Goal: Transaction & Acquisition: Book appointment/travel/reservation

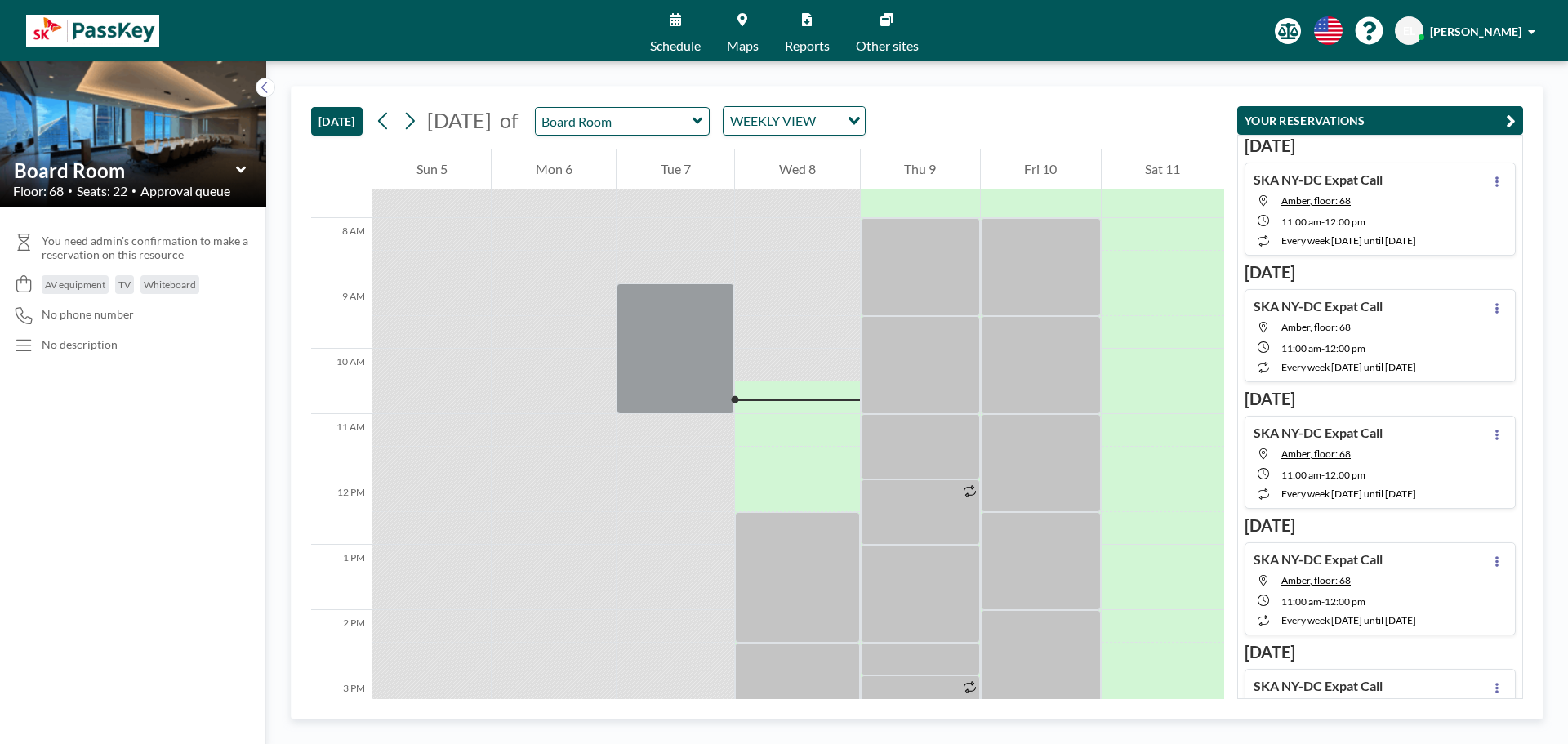
scroll to position [489, 0]
click at [703, 119] on icon at bounding box center [698, 121] width 10 height 7
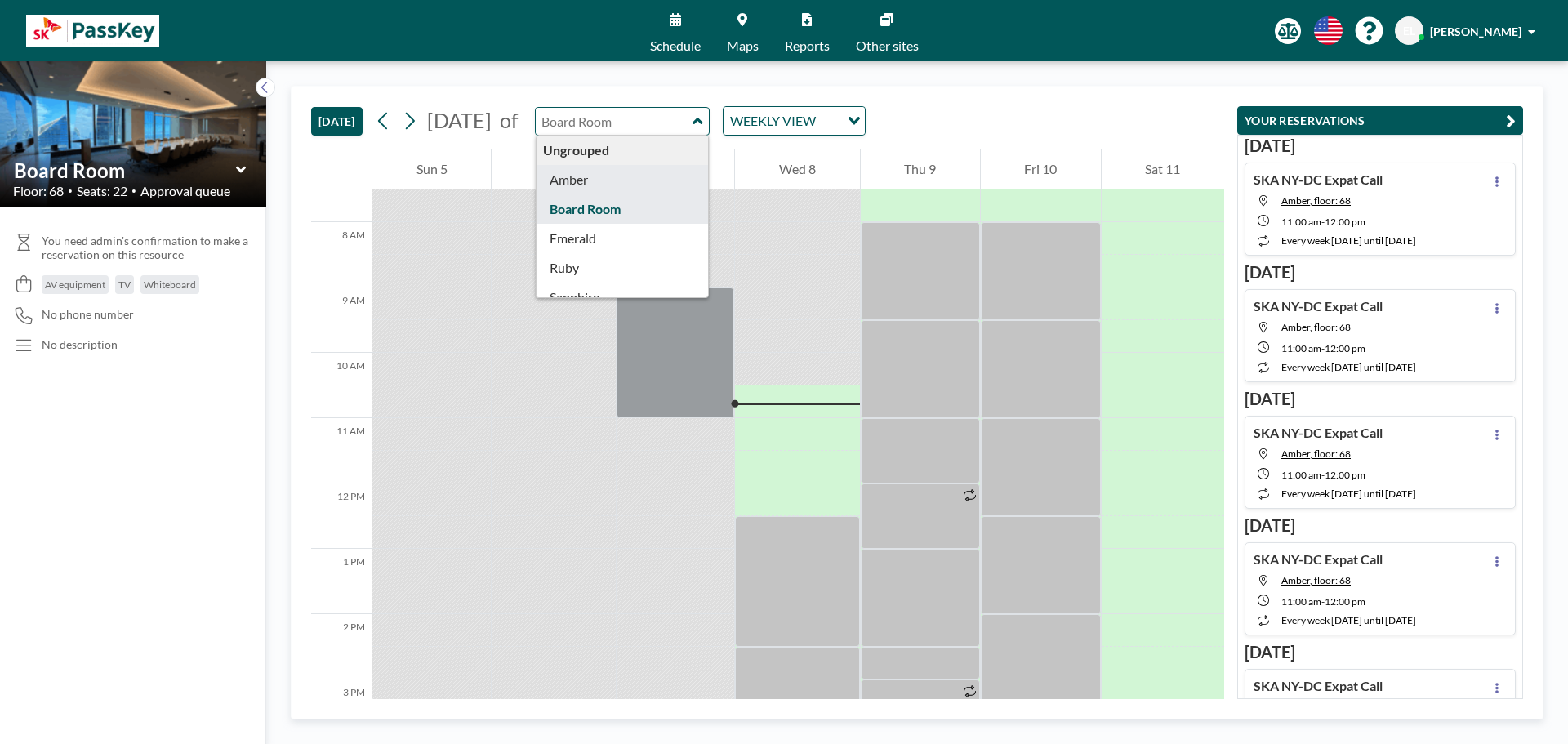
type input "Amber"
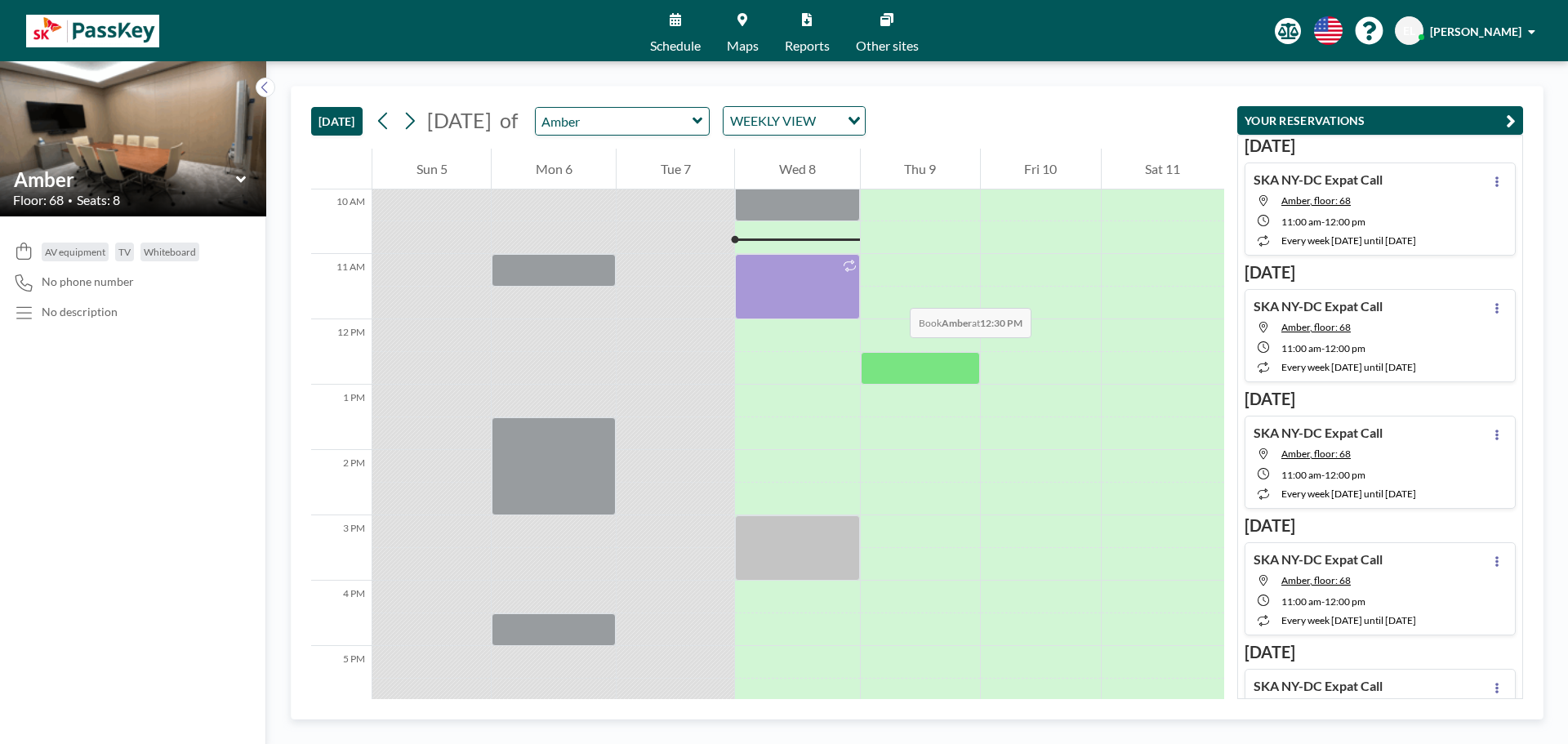
scroll to position [653, 0]
click at [704, 121] on icon at bounding box center [698, 120] width 10 height 16
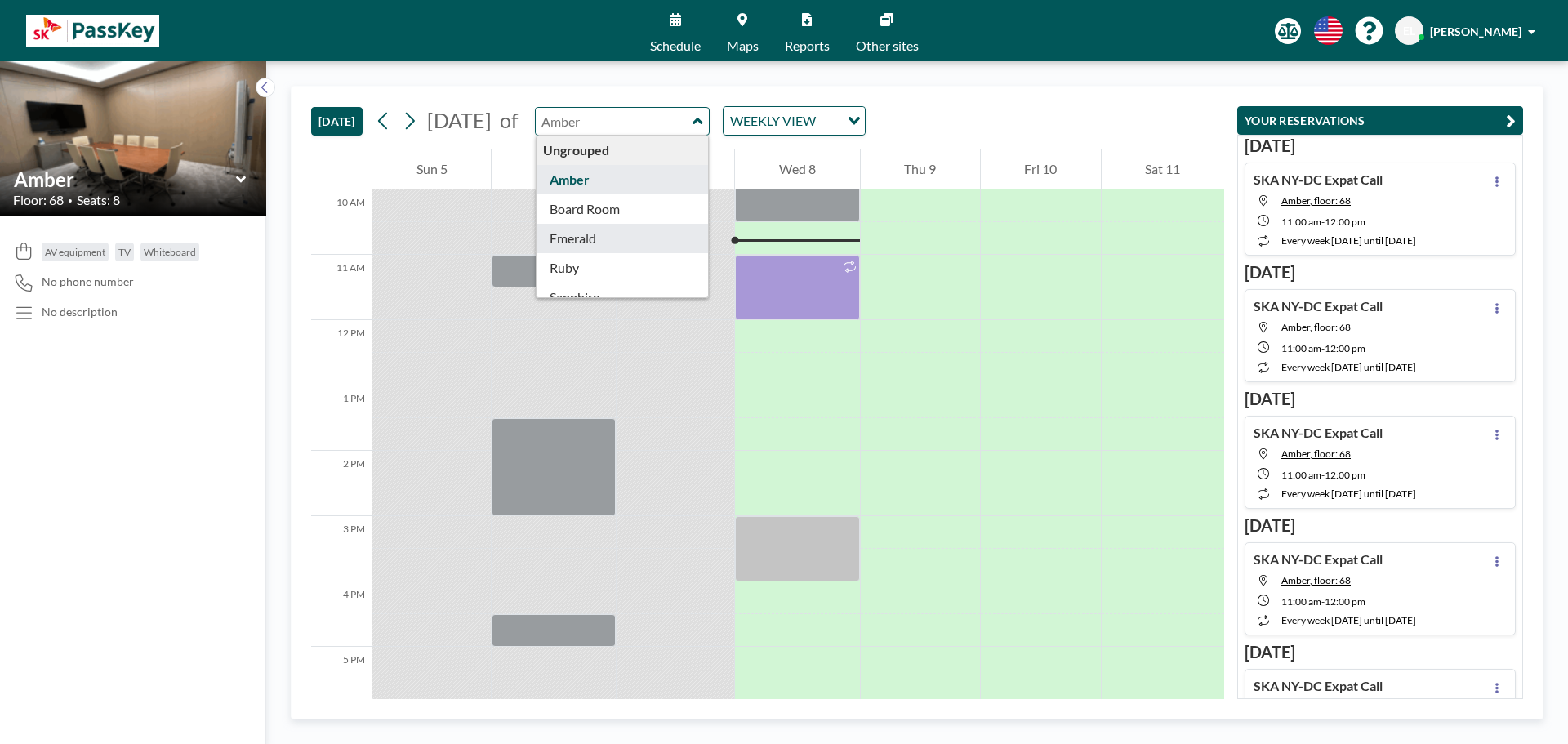
type input "Emerald"
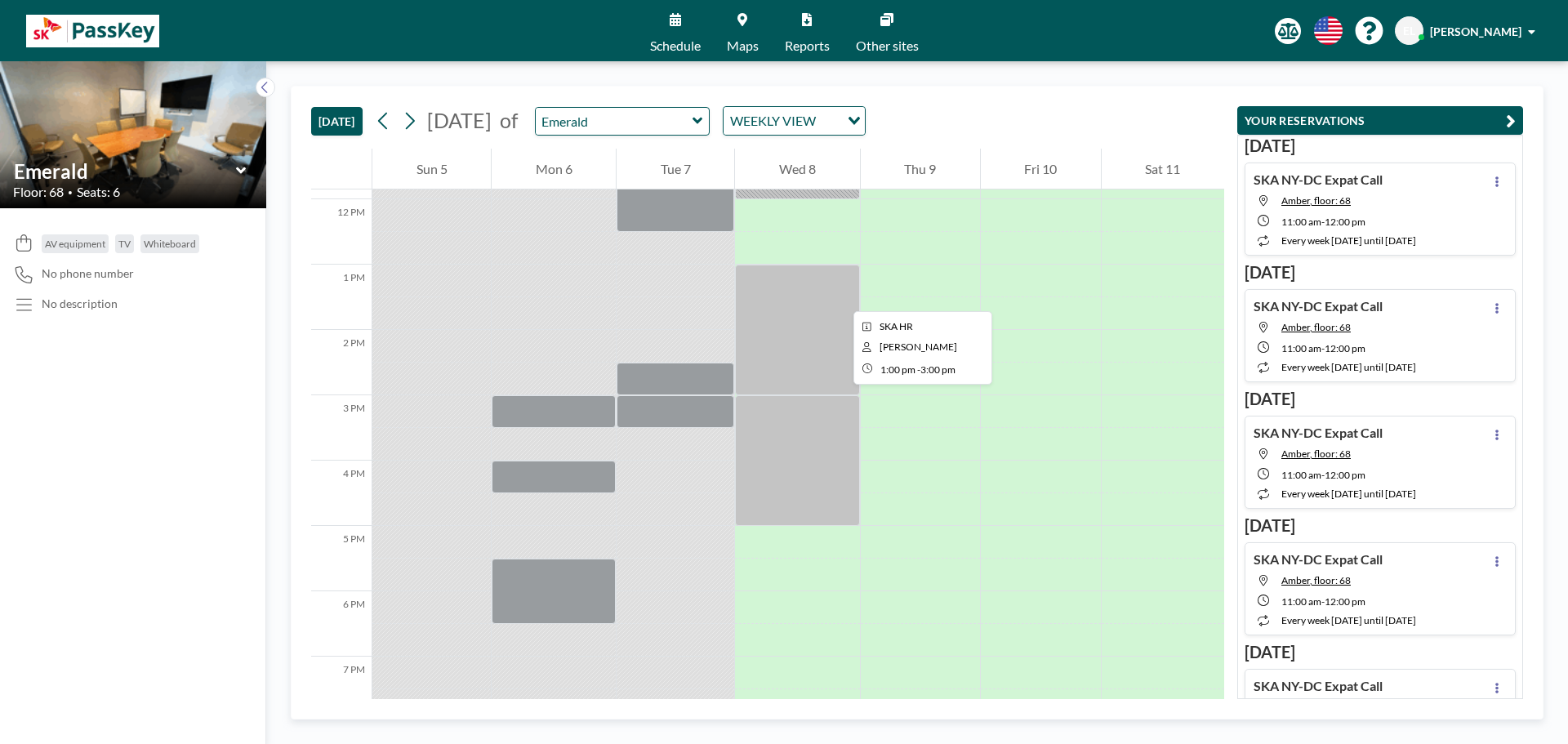
scroll to position [735, 0]
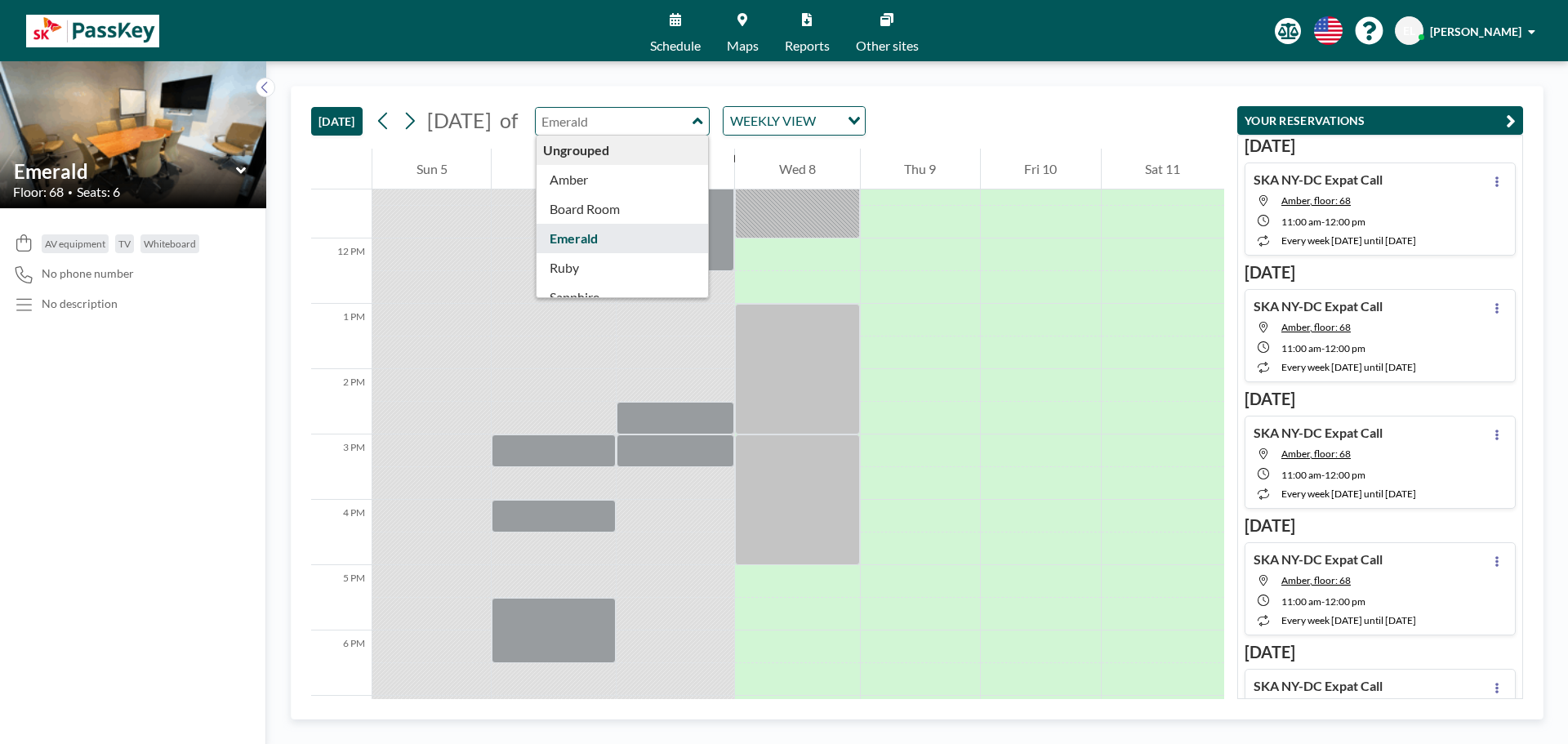
click at [692, 120] on input "text" at bounding box center [614, 122] width 157 height 27
type input "Ruby"
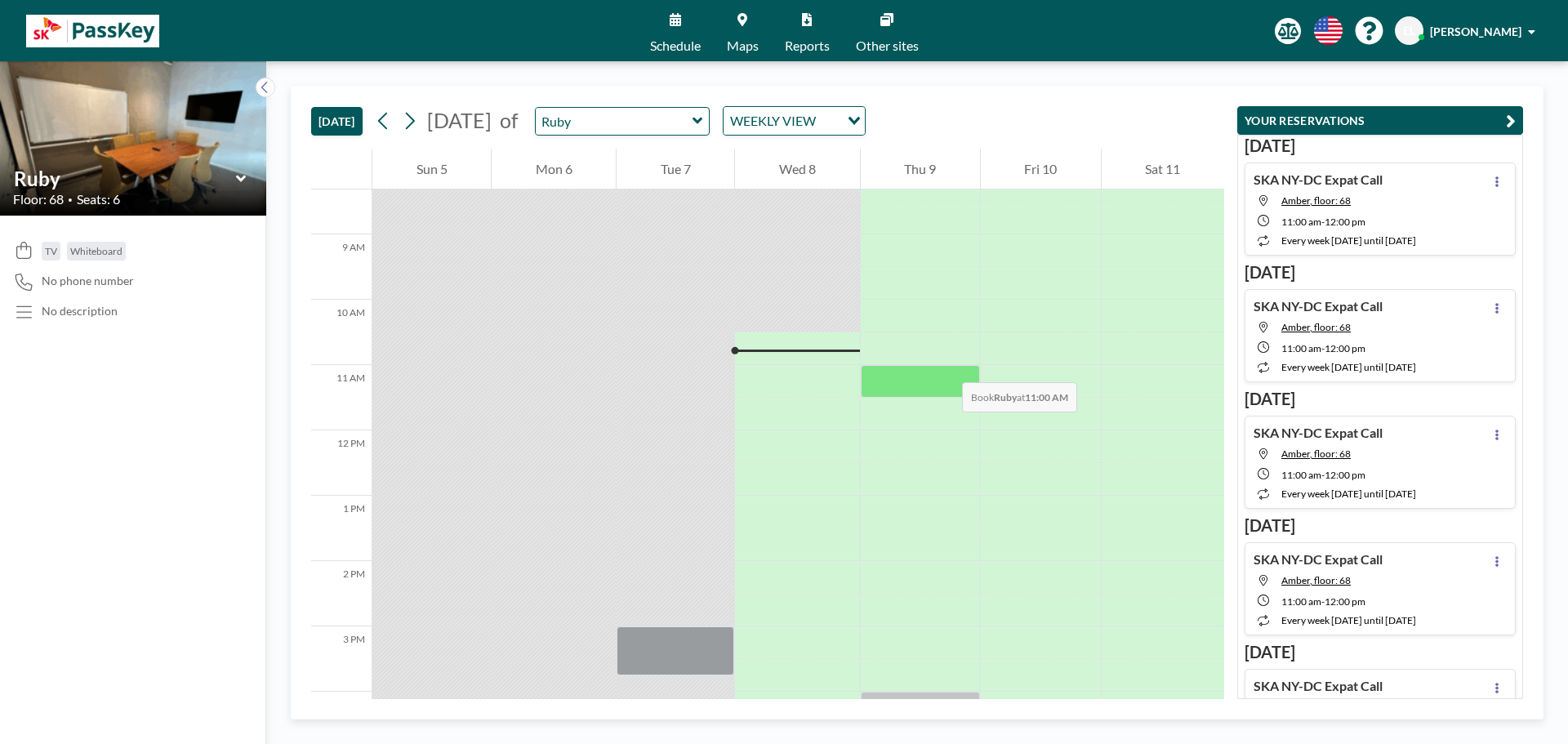
scroll to position [571, 0]
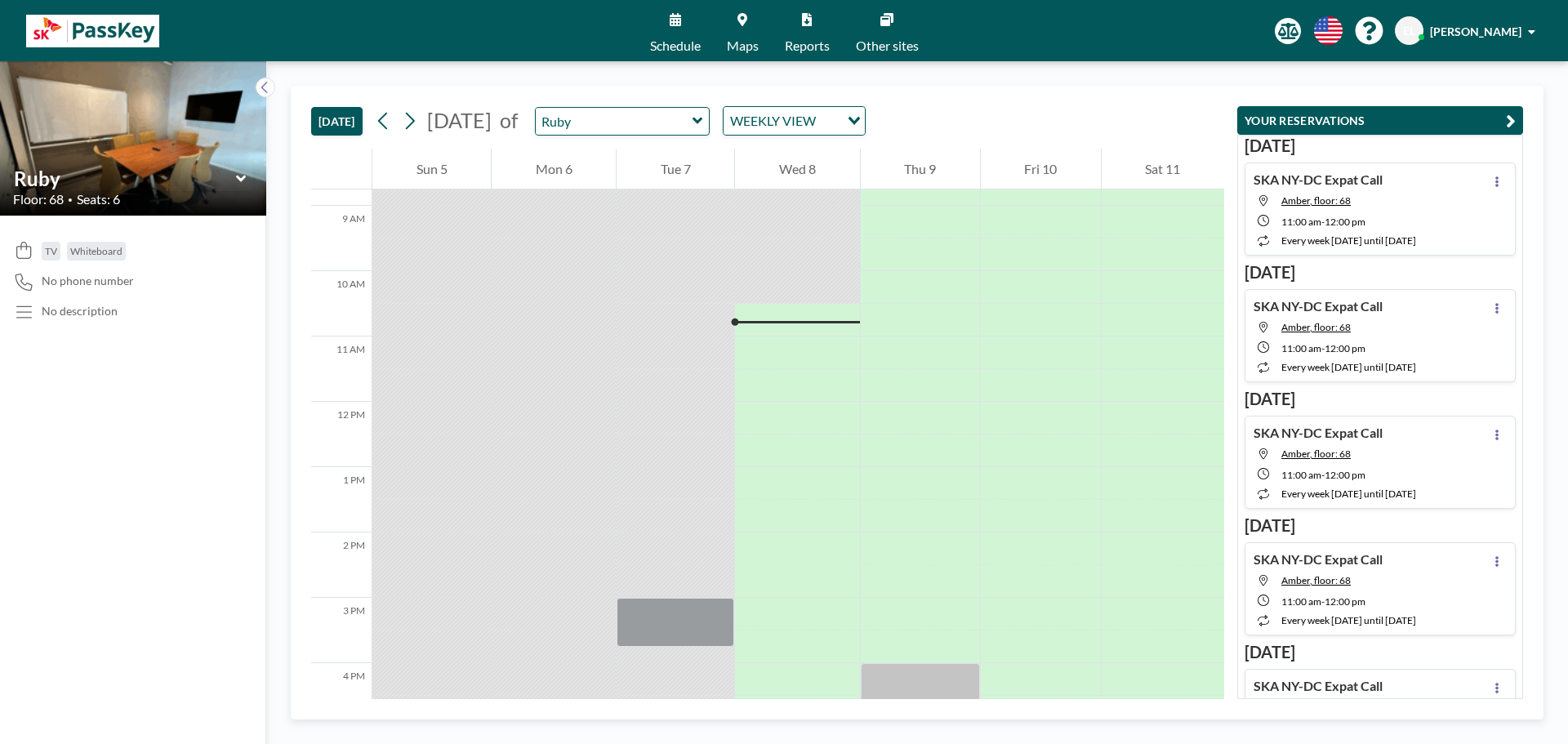
click at [703, 119] on icon at bounding box center [698, 121] width 10 height 7
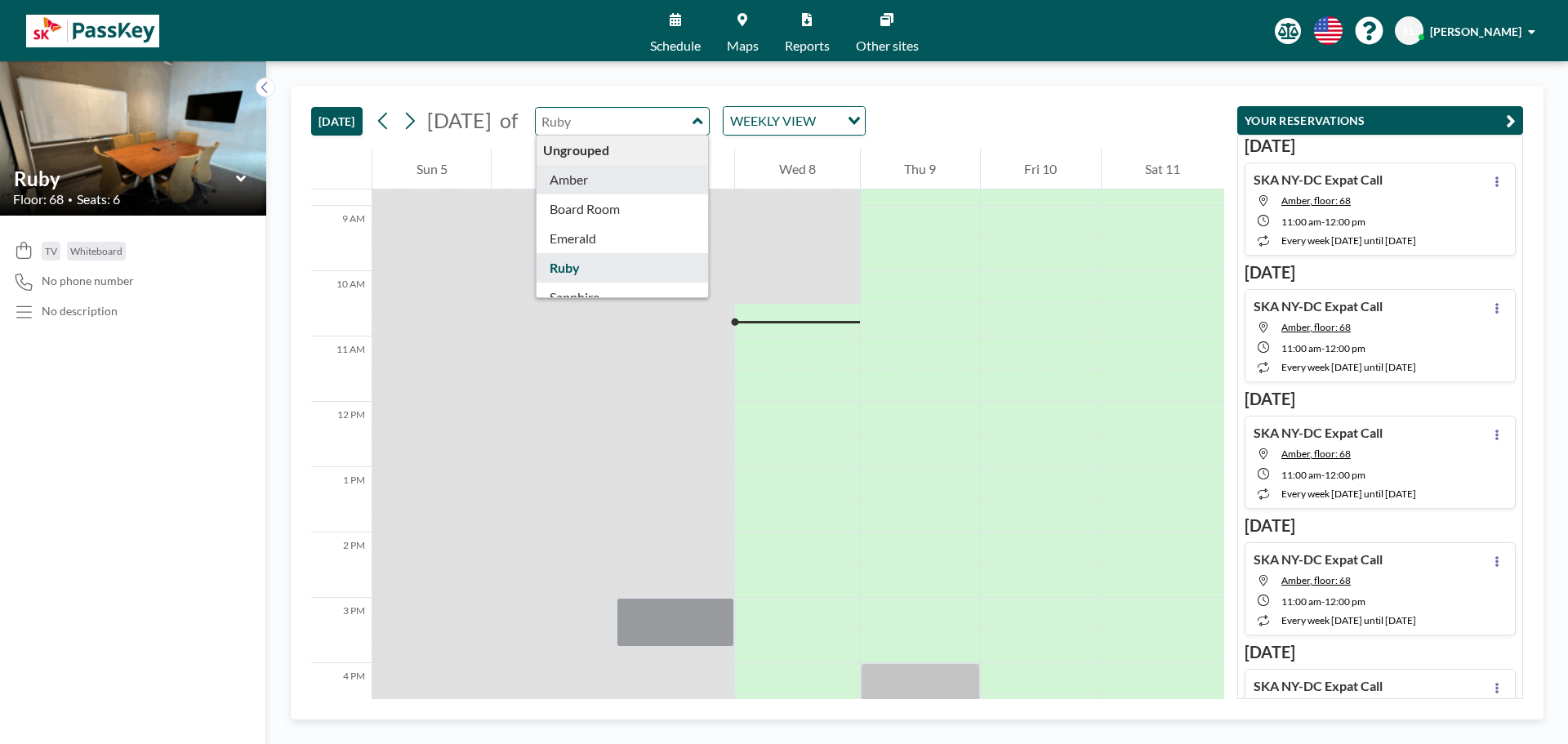
type input "Amber"
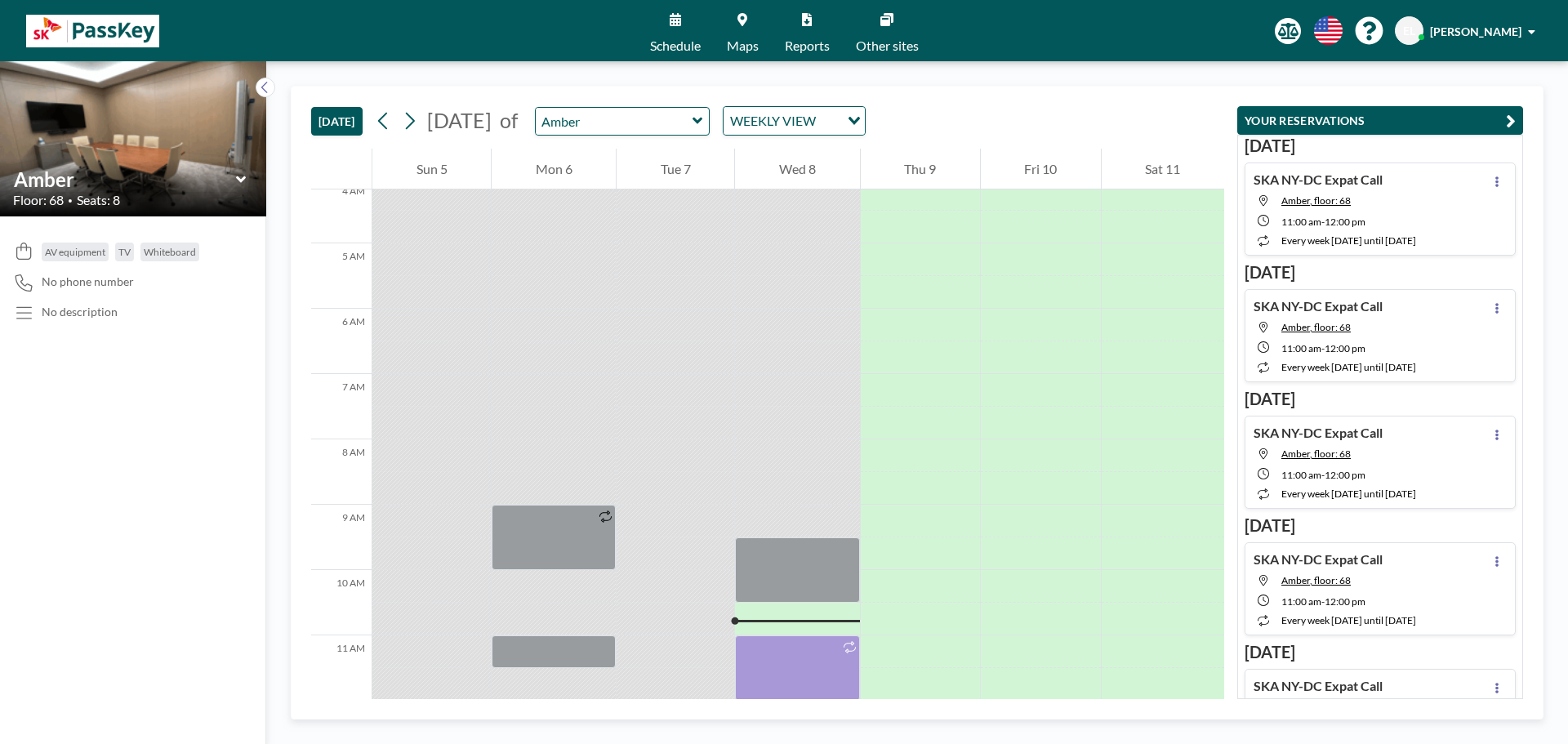
scroll to position [489, 0]
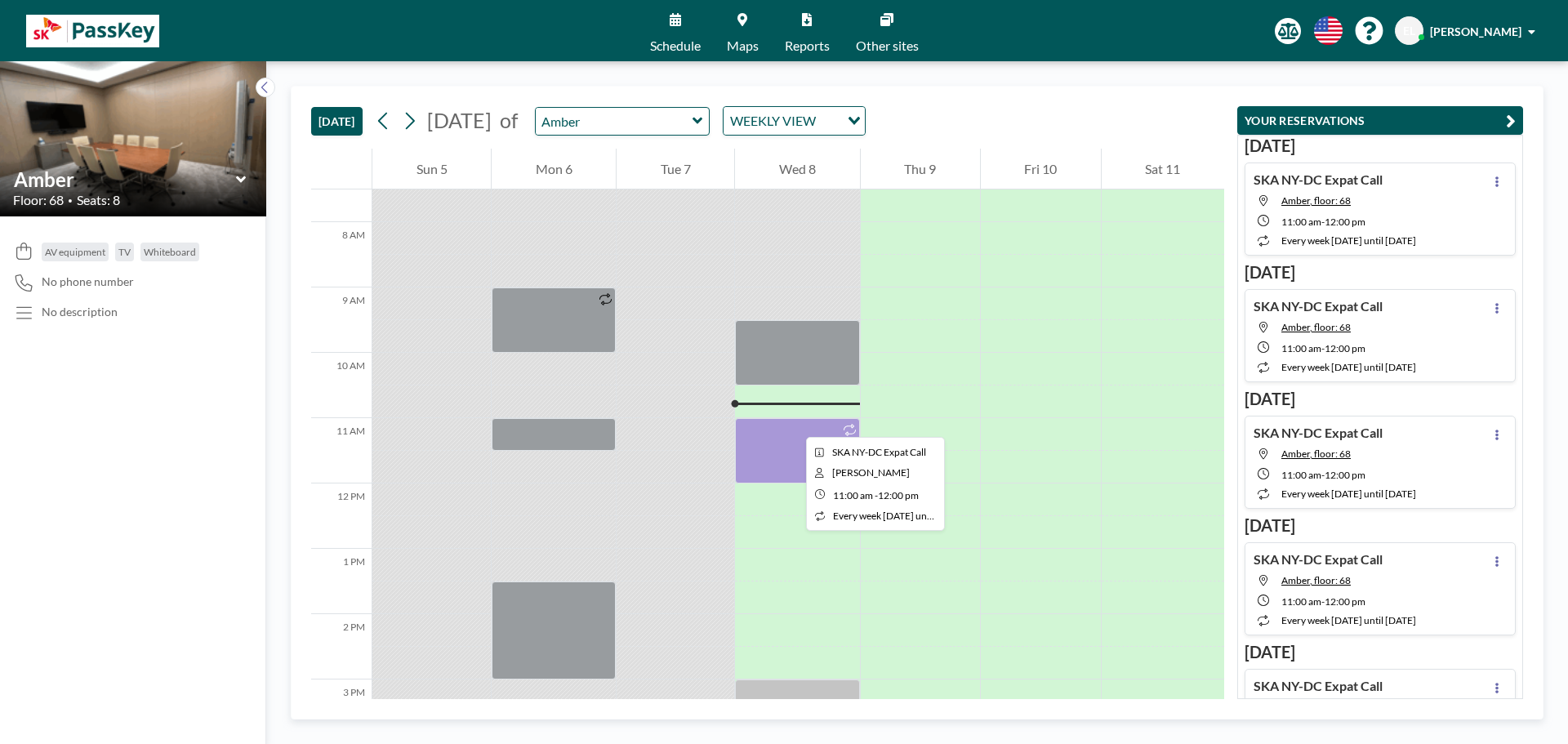
drag, startPoint x: 793, startPoint y: 422, endPoint x: 798, endPoint y: 439, distance: 17.7
click at [798, 439] on div at bounding box center [797, 450] width 124 height 66
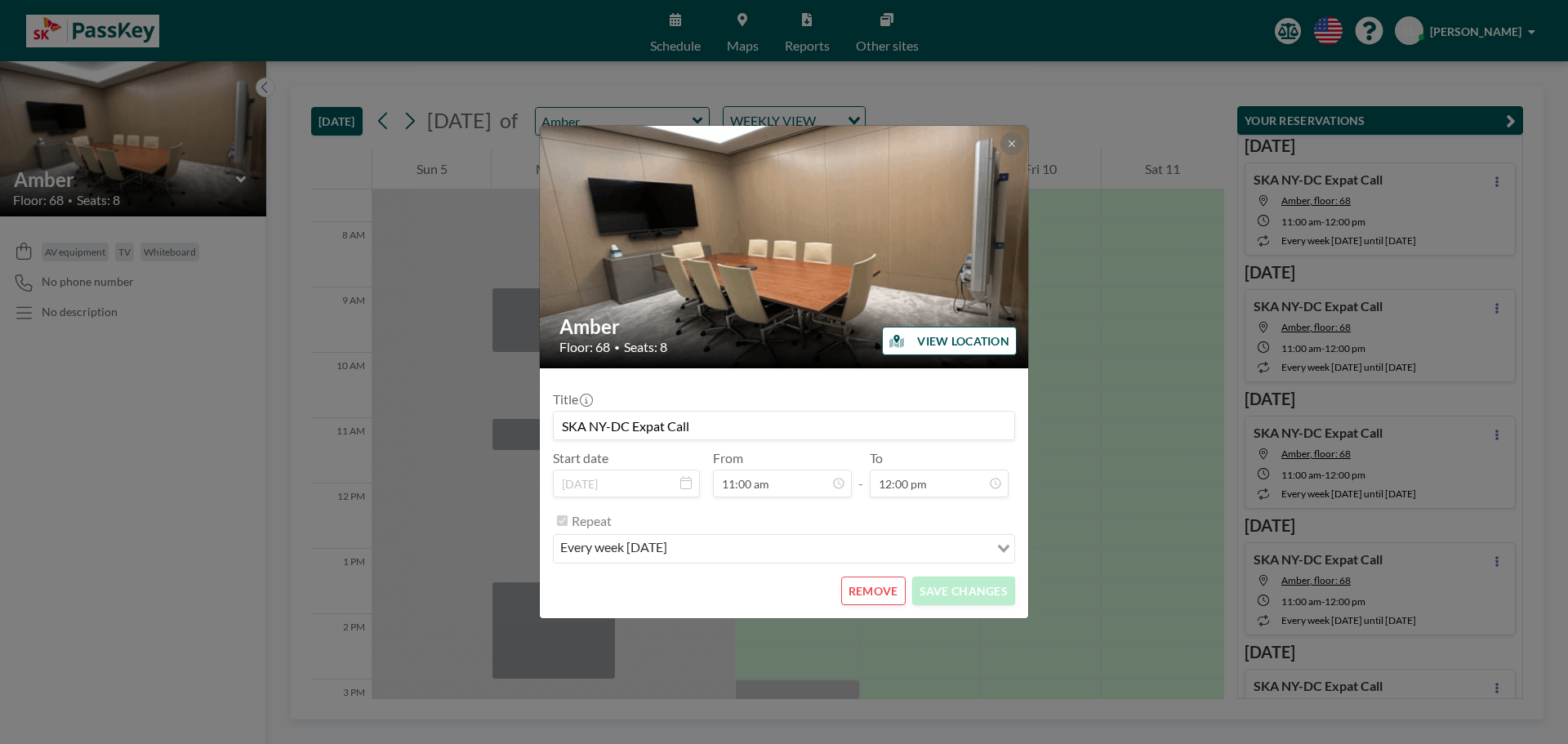
click at [880, 593] on button "REMOVE" at bounding box center [874, 591] width 65 height 29
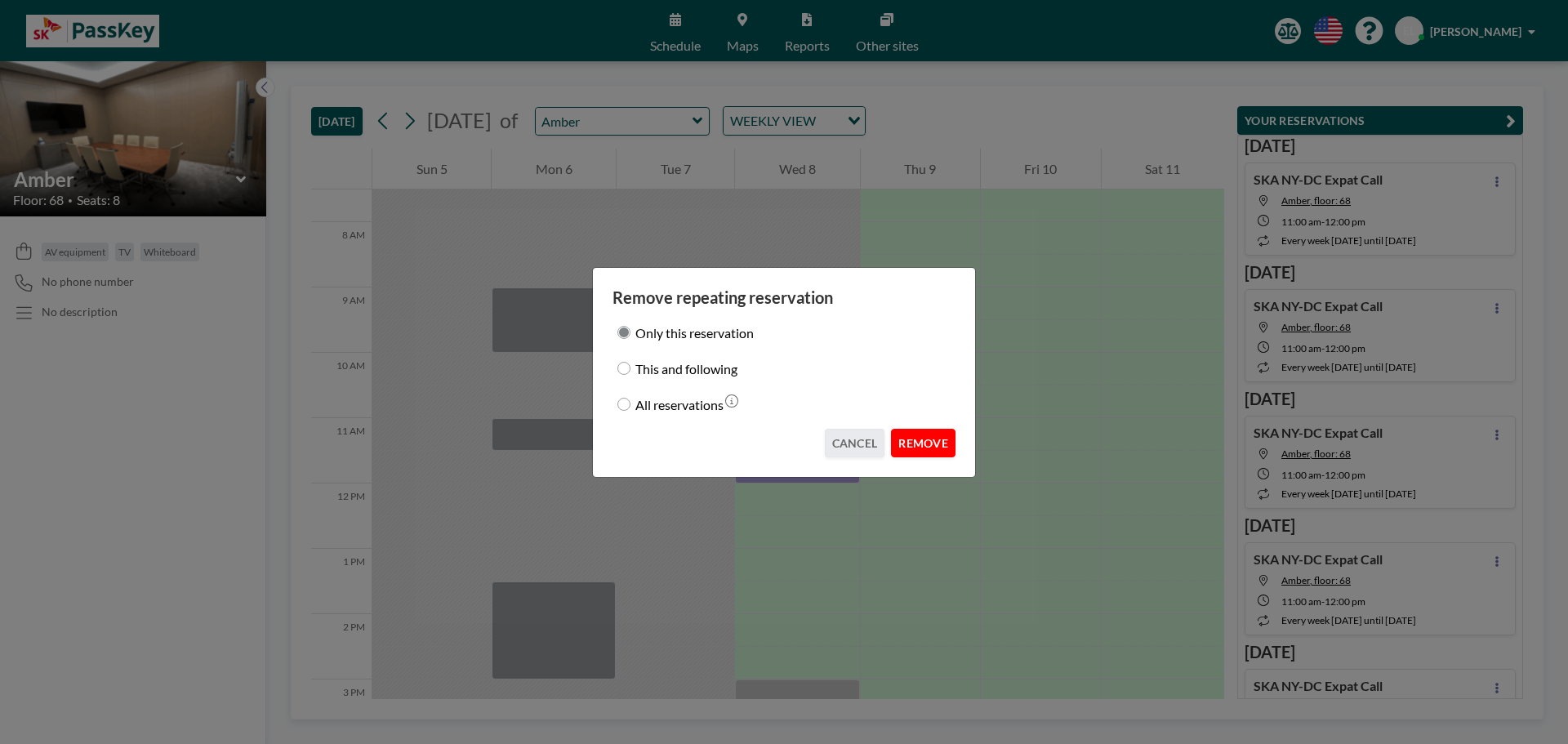
click at [944, 447] on button "REMOVE" at bounding box center [923, 443] width 65 height 29
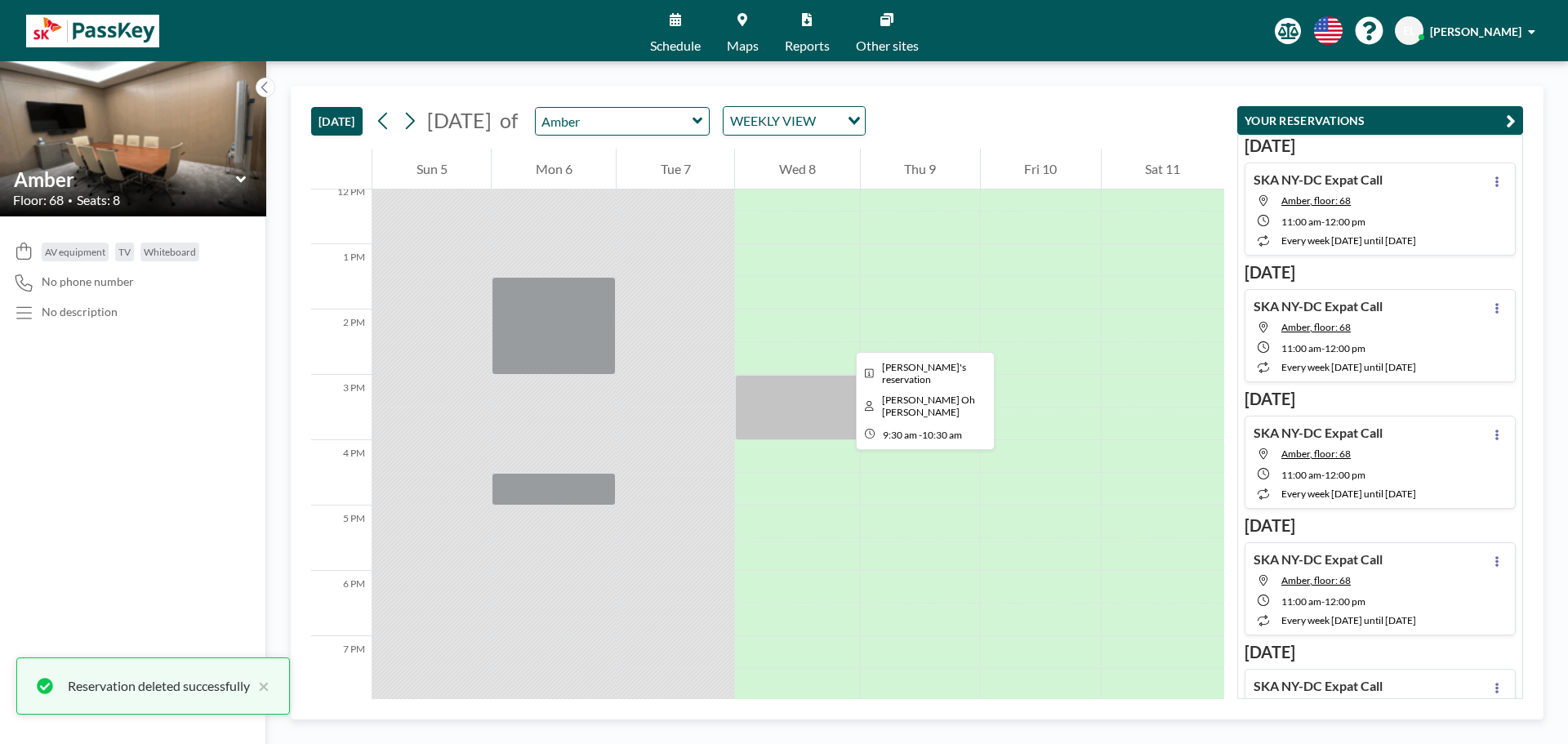
scroll to position [816, 0]
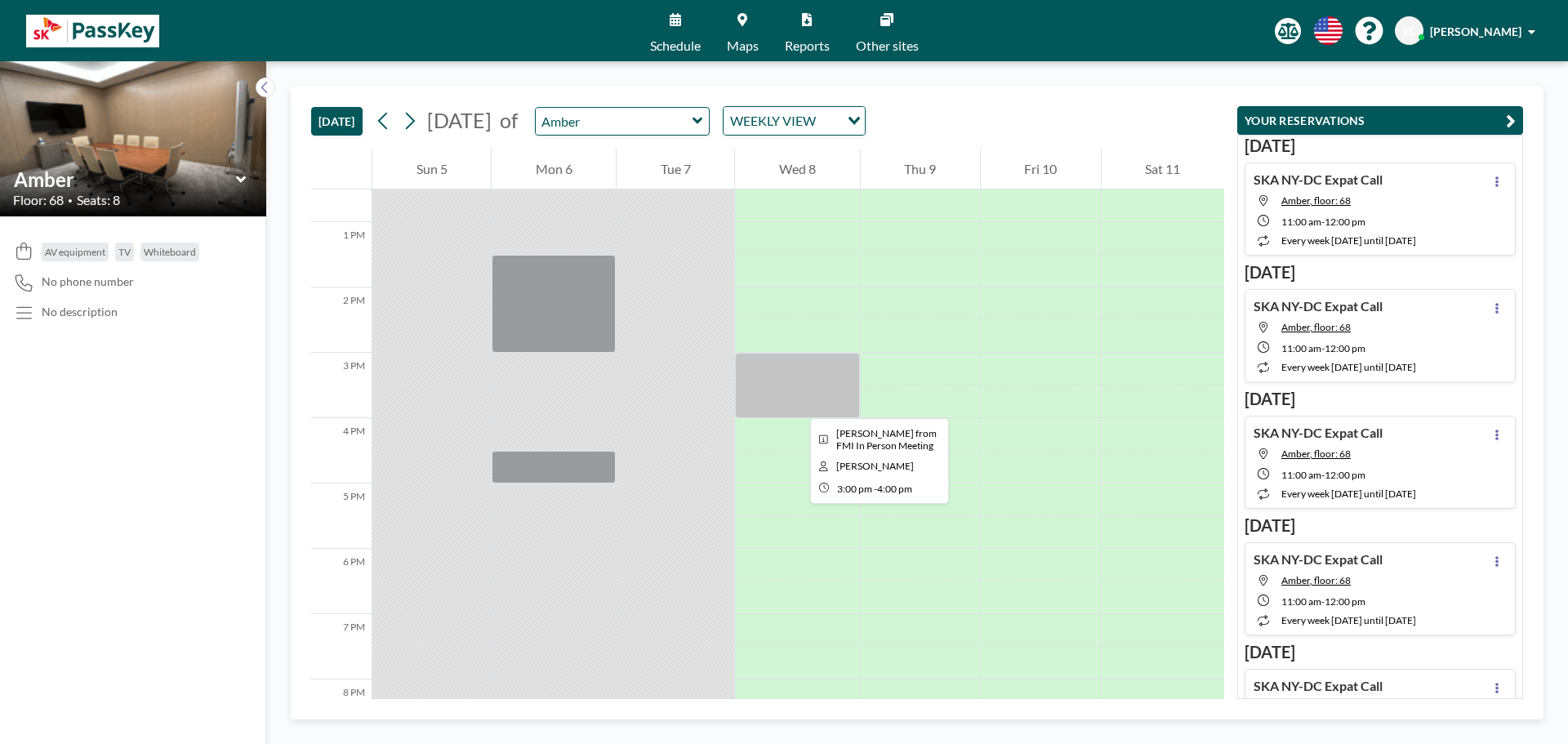
click at [797, 403] on div at bounding box center [797, 385] width 124 height 66
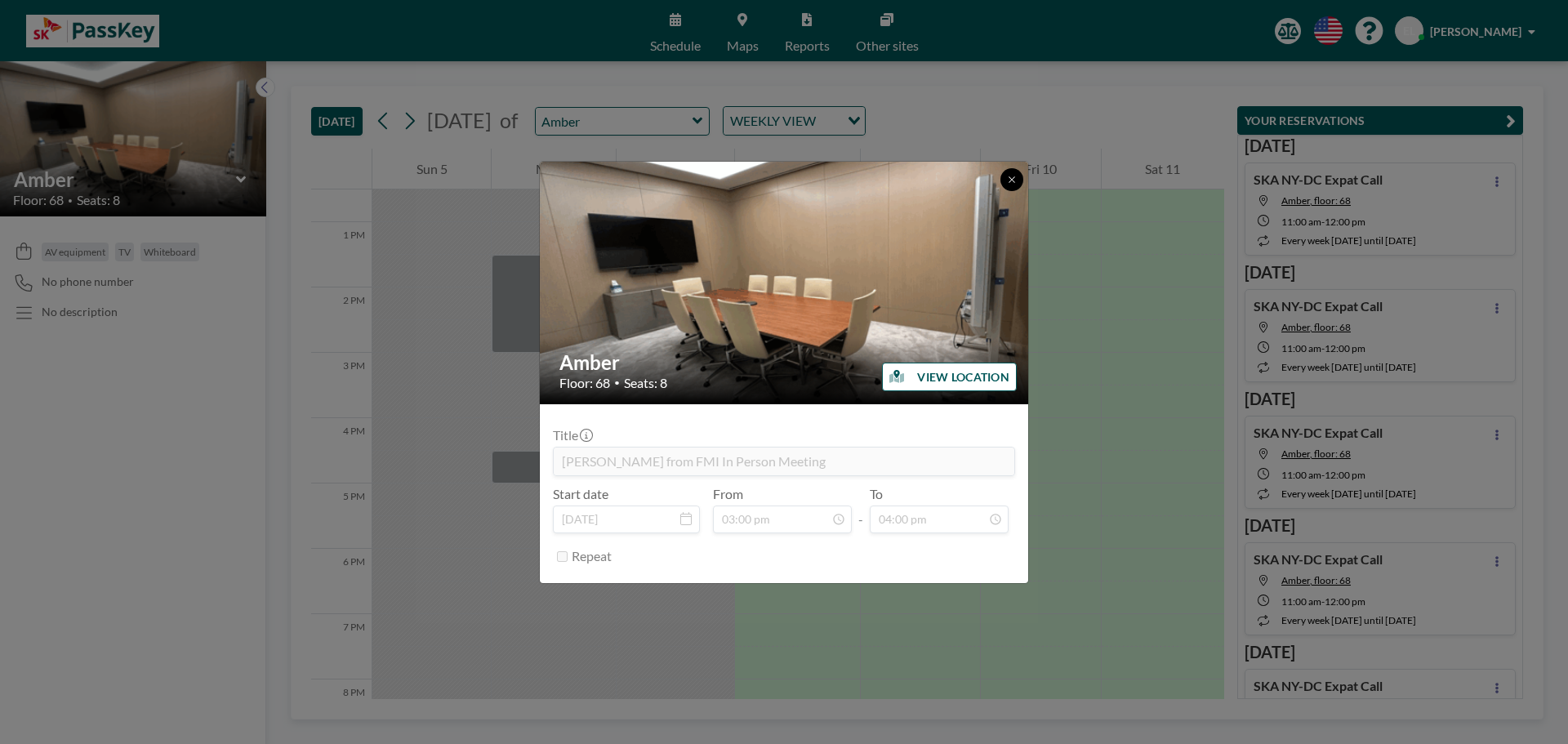
click at [1015, 183] on icon at bounding box center [1012, 180] width 10 height 10
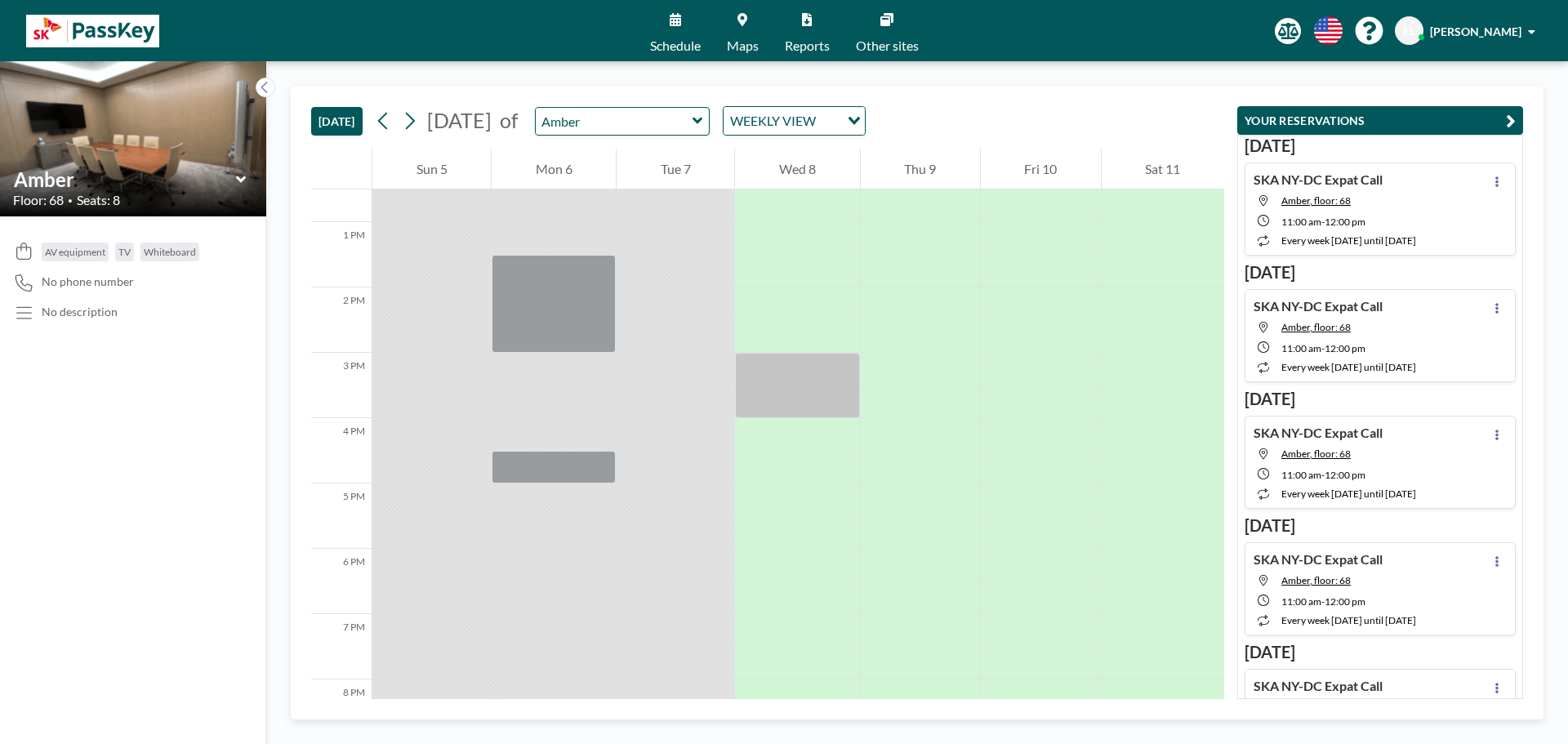
click at [704, 124] on icon at bounding box center [698, 120] width 10 height 16
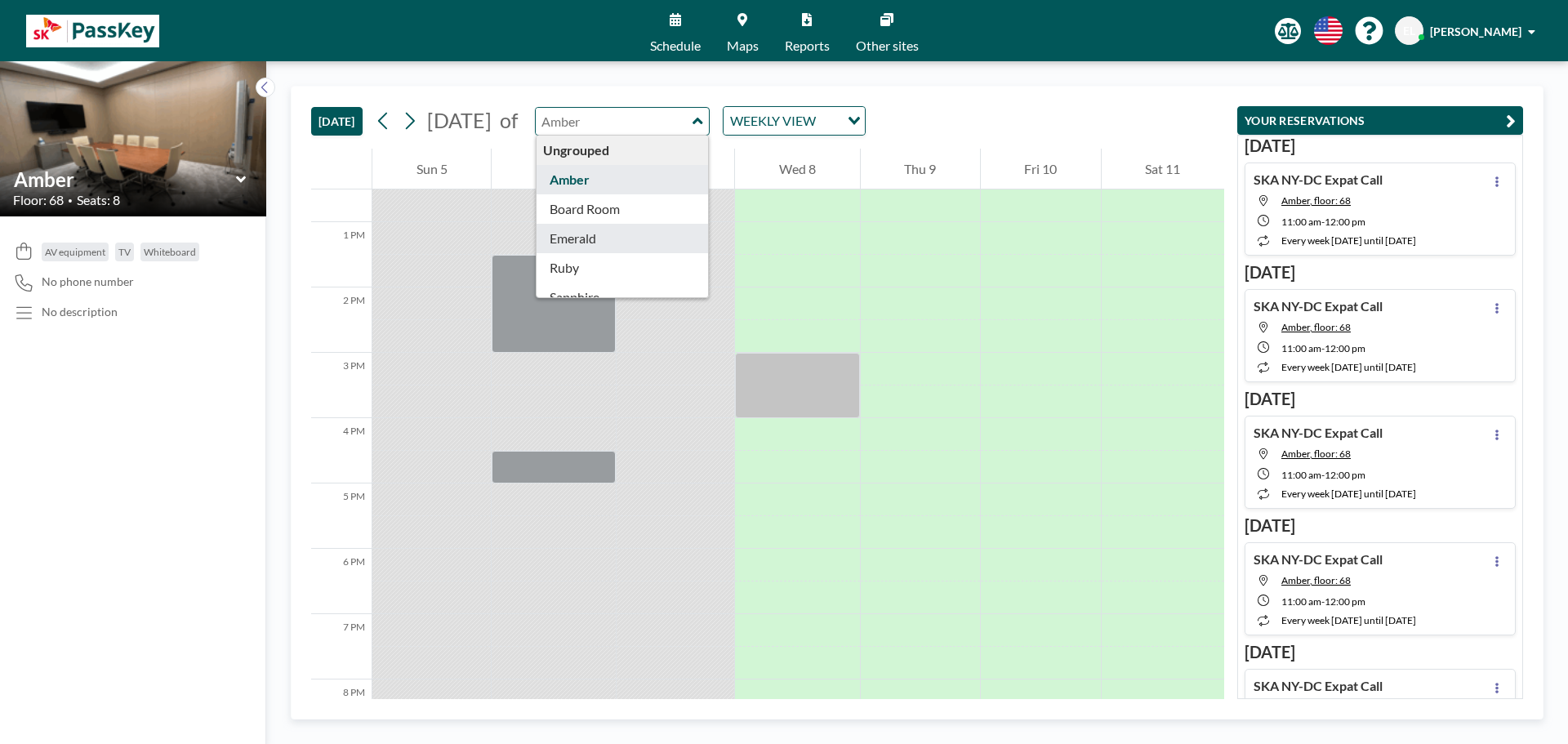
type input "Emerald"
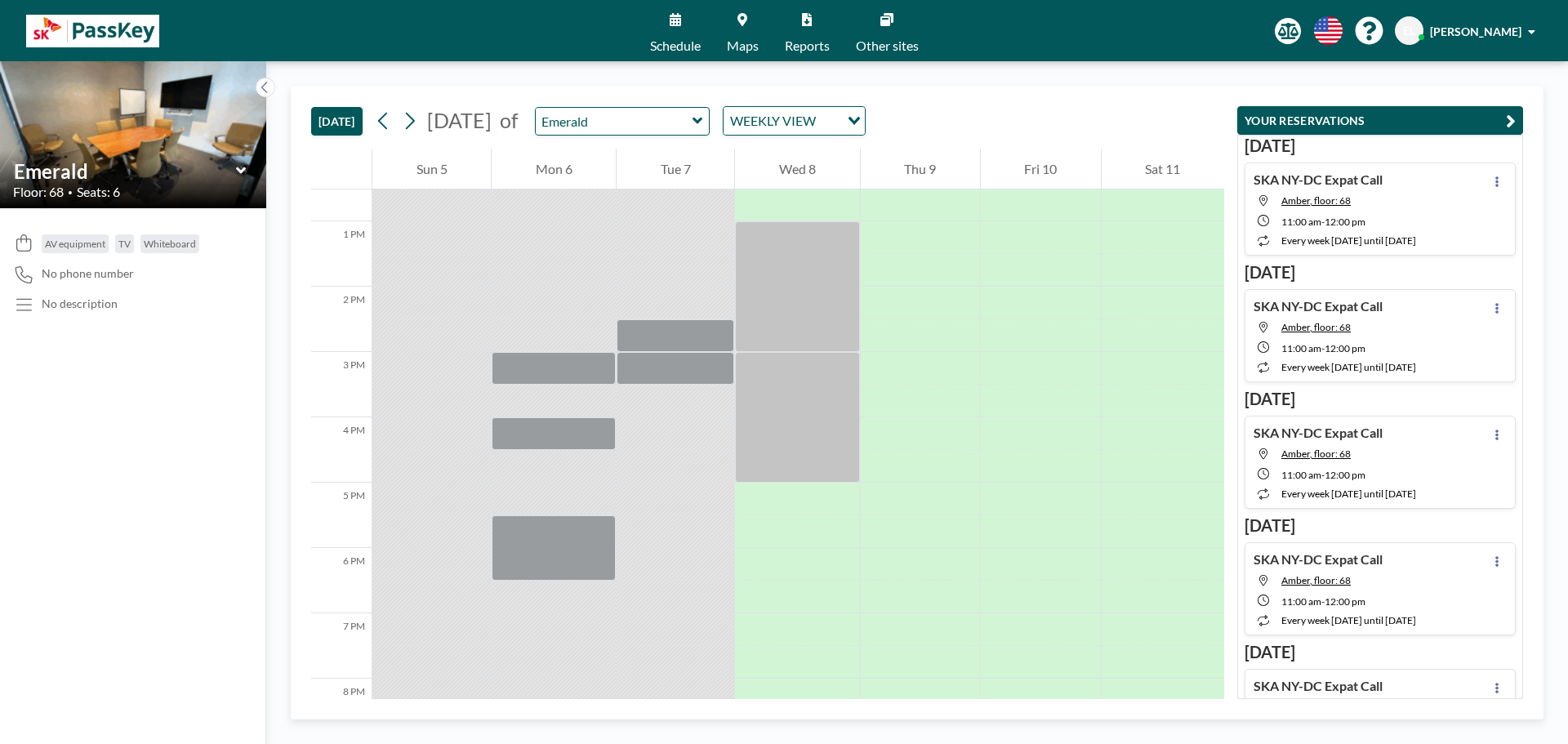
scroll to position [816, 0]
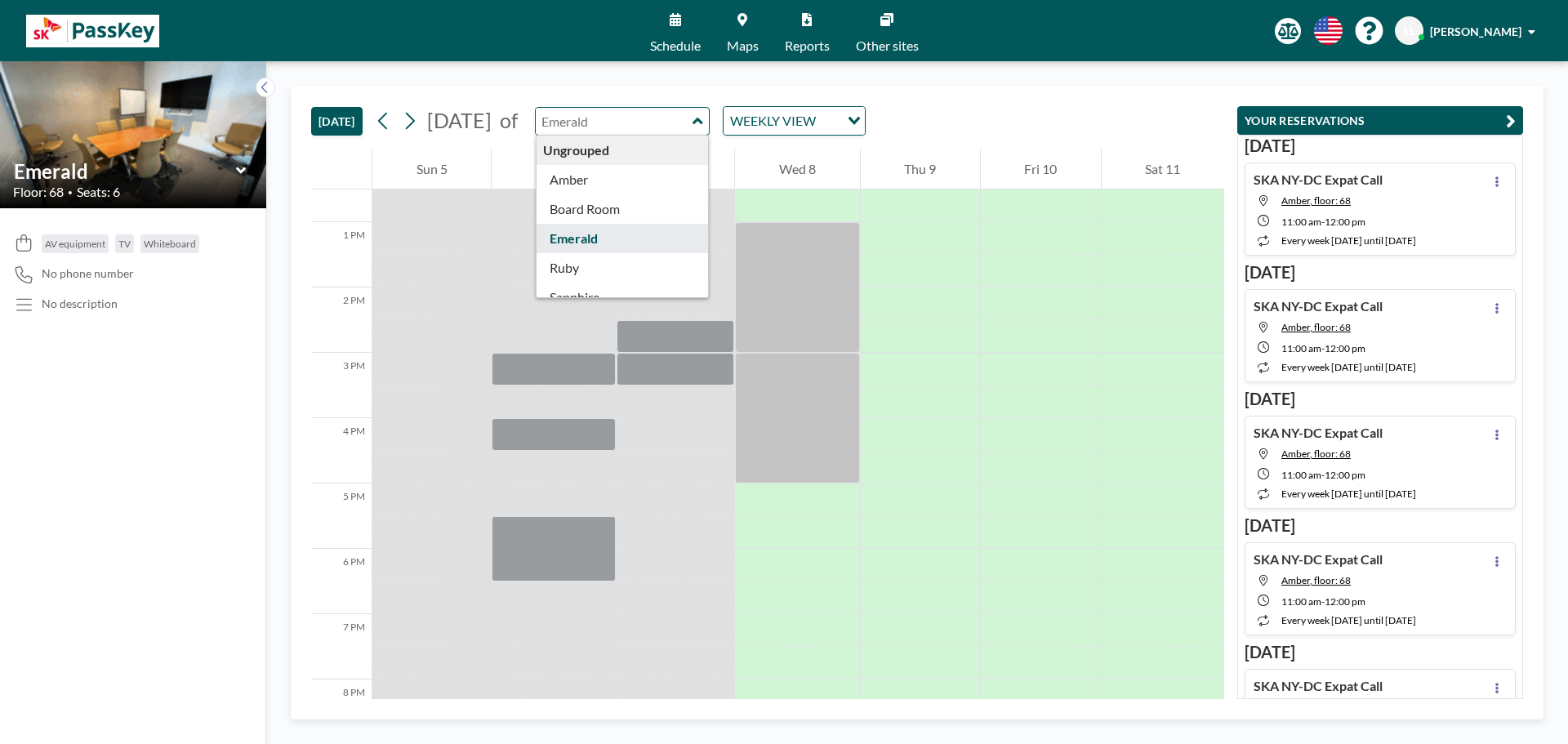
drag, startPoint x: 738, startPoint y: 117, endPoint x: 750, endPoint y: 122, distance: 13.0
click at [692, 117] on input "text" at bounding box center [614, 122] width 157 height 27
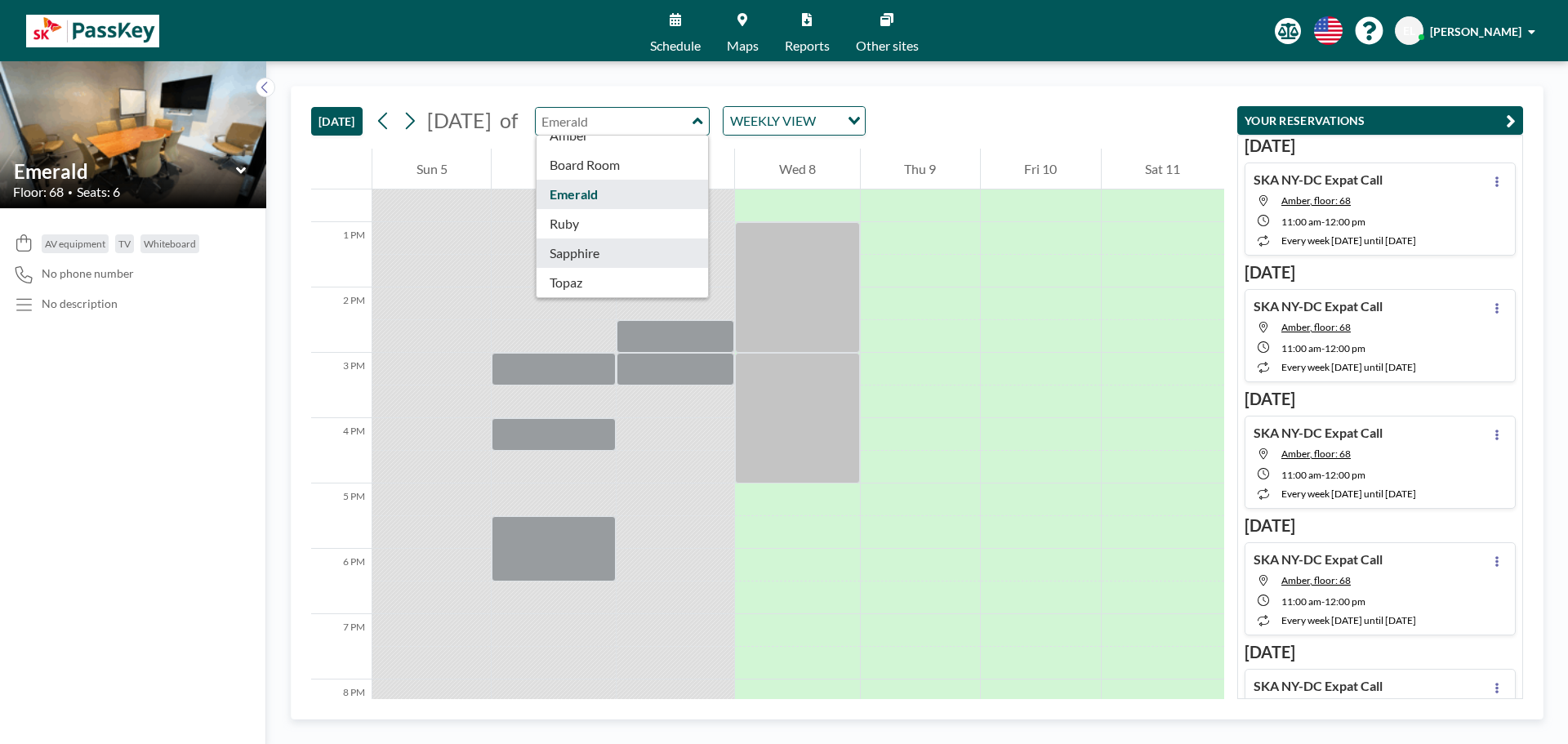
type input "Sapphire"
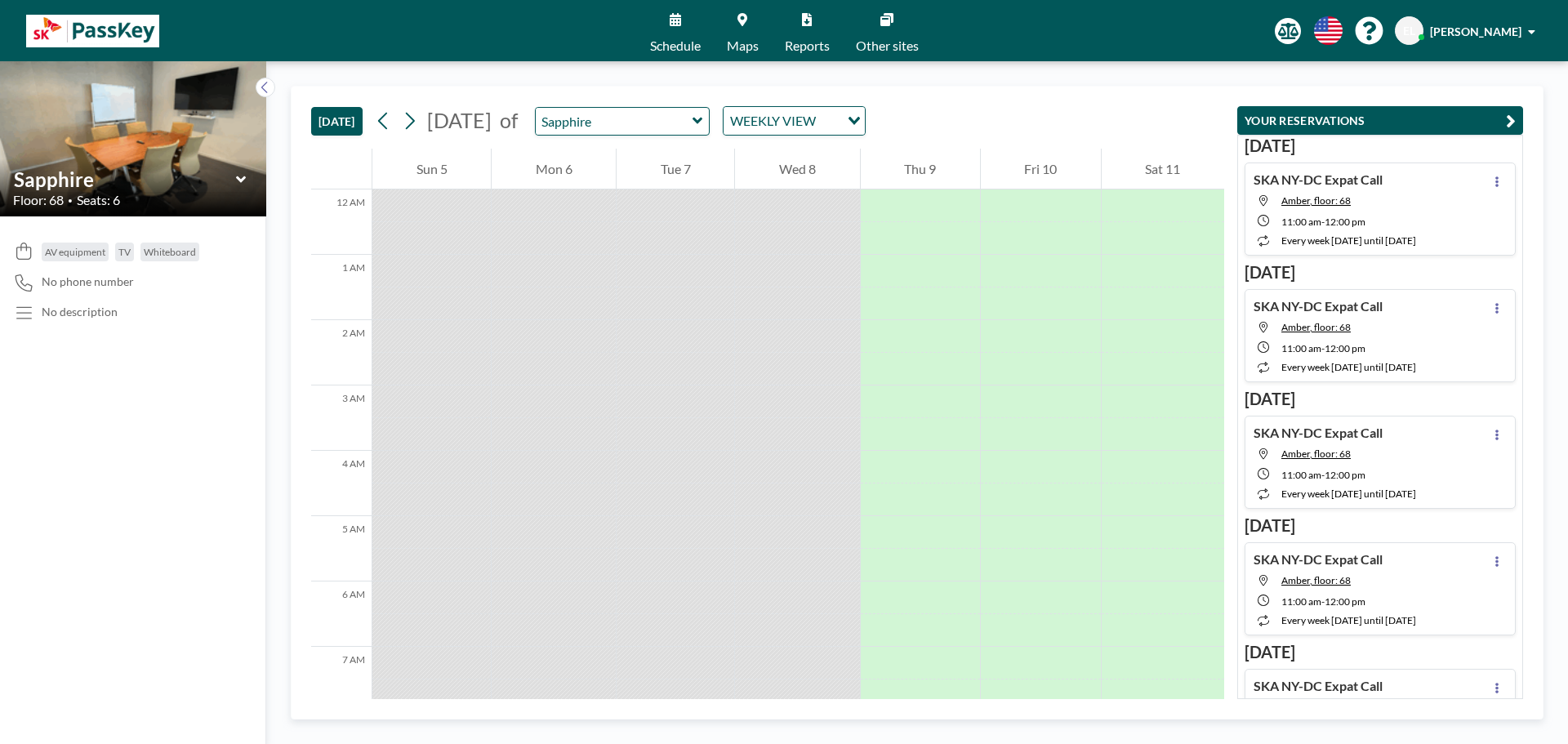
click at [750, 36] on link "Maps" at bounding box center [743, 31] width 58 height 61
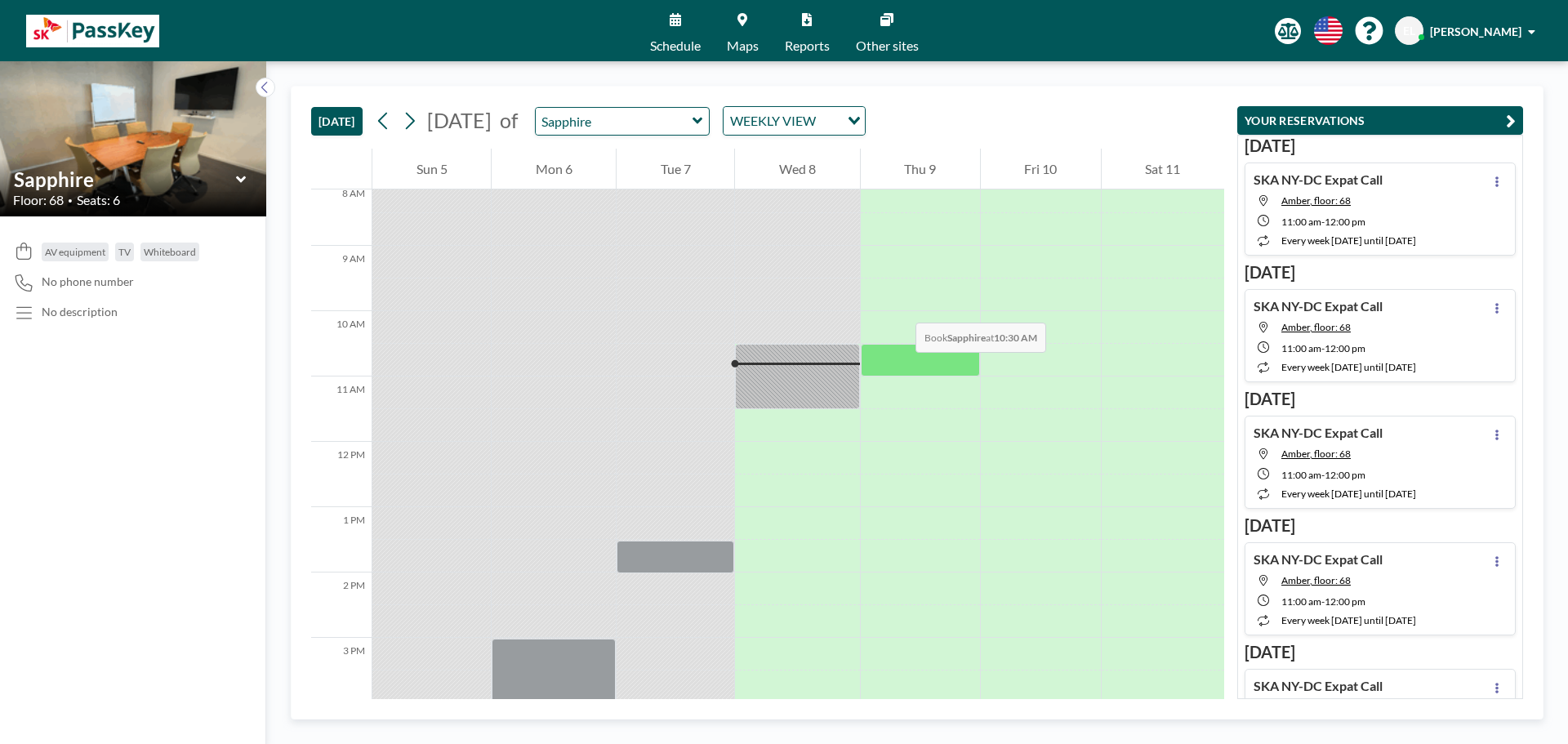
scroll to position [735, 0]
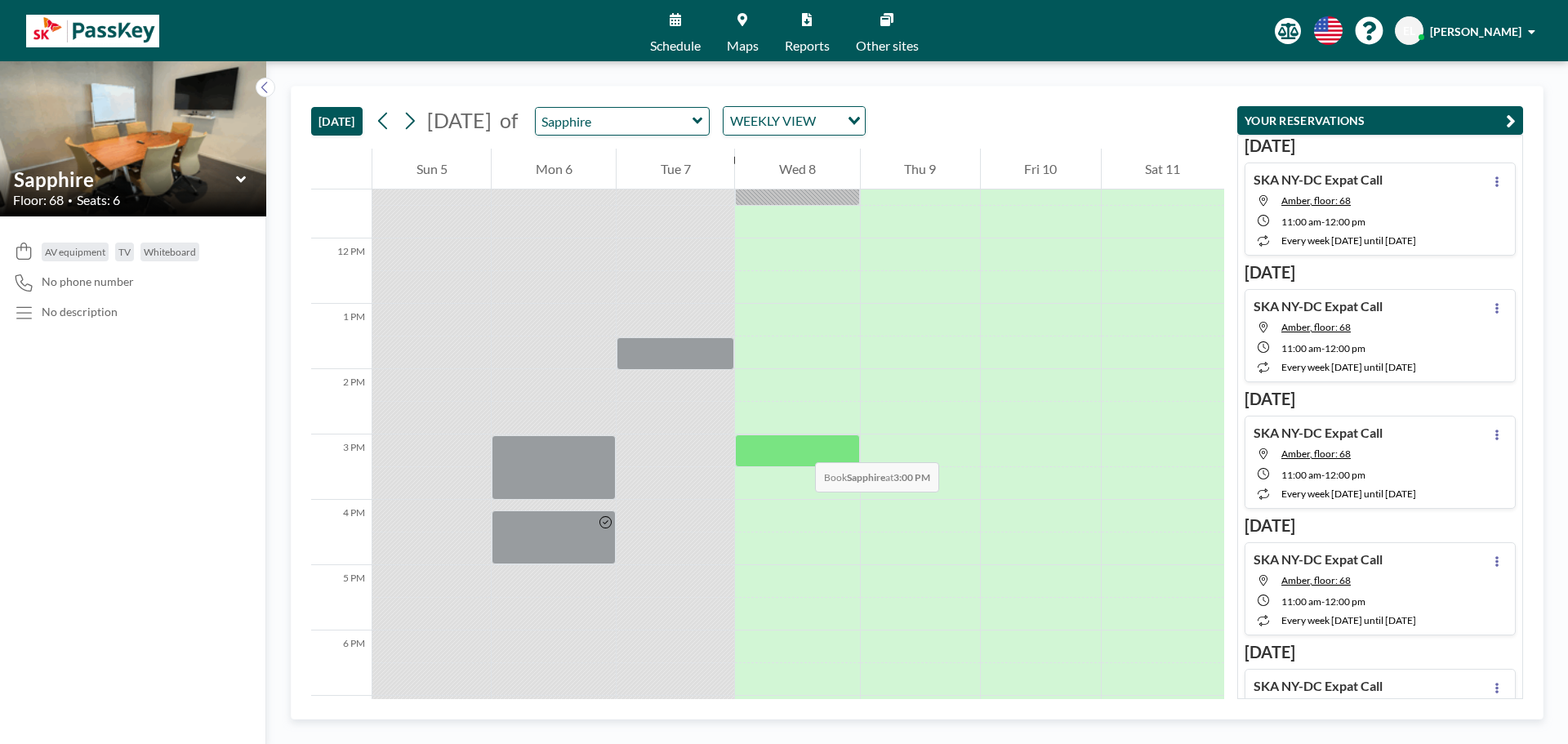
click at [800, 445] on div at bounding box center [797, 450] width 124 height 32
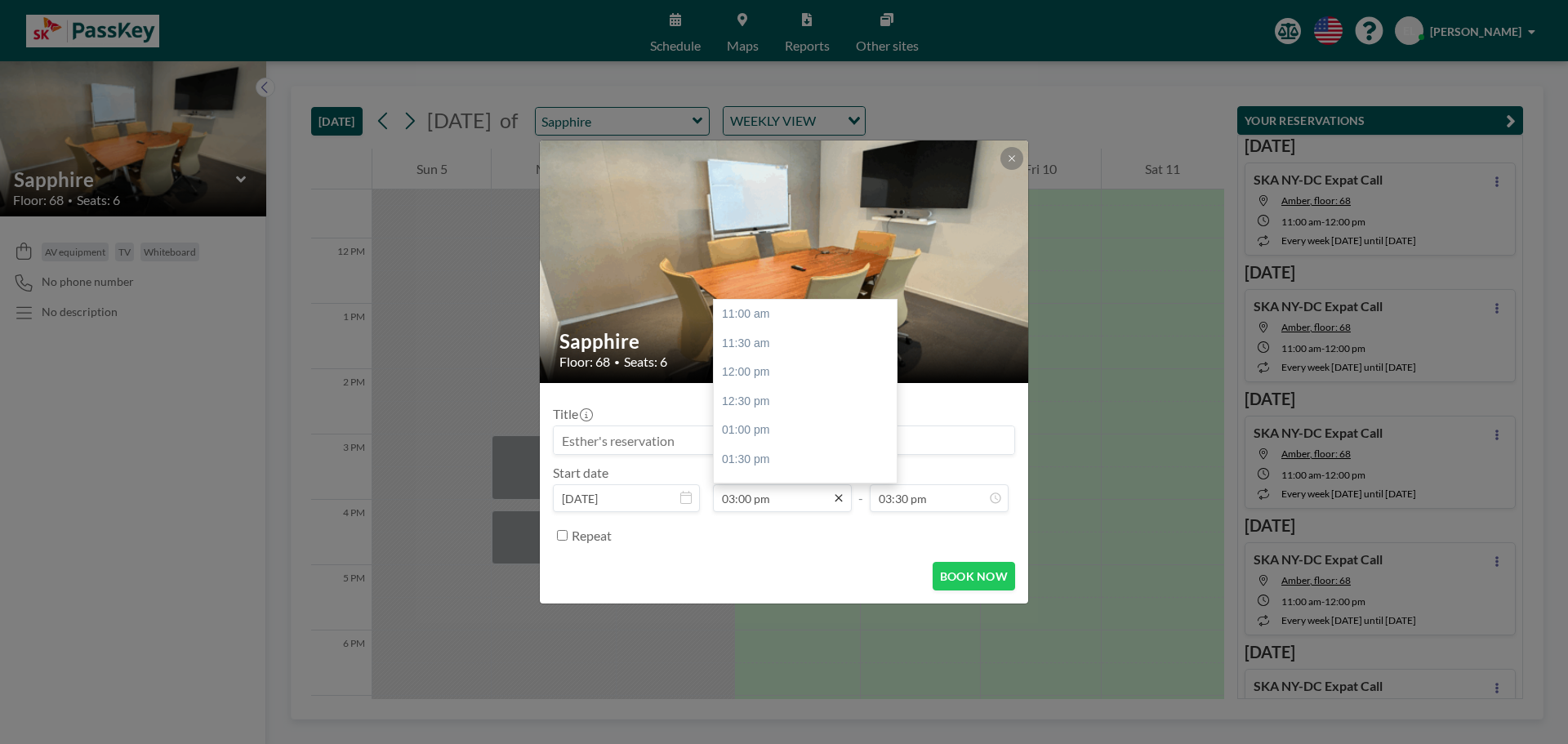
scroll to position [232, 0]
click at [767, 342] on div "03:30 pm" at bounding box center [809, 342] width 191 height 30
type input "03:30 pm"
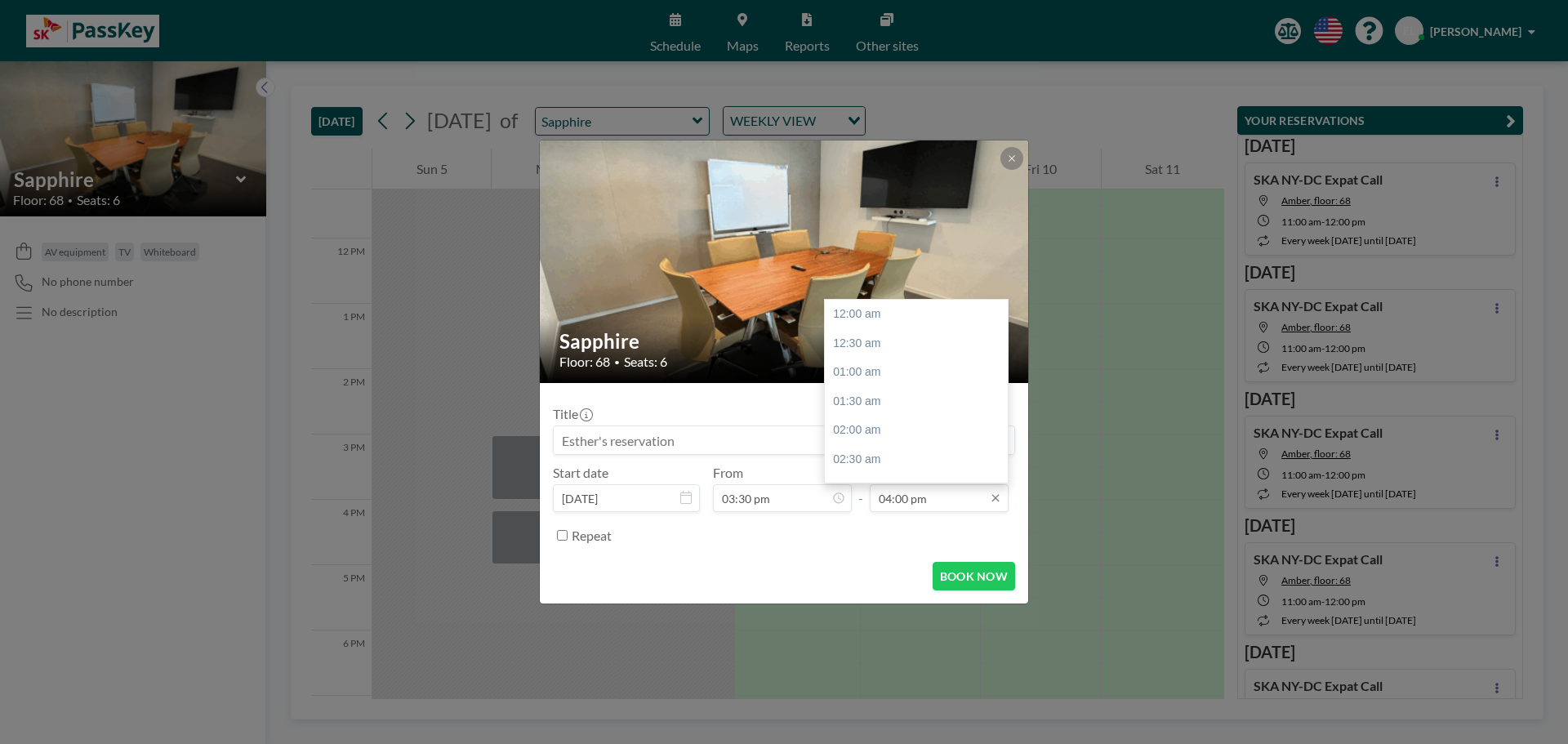
click at [921, 488] on input "04:00 pm" at bounding box center [939, 498] width 139 height 28
click at [861, 346] on div "04:30 pm" at bounding box center [920, 343] width 191 height 30
type input "04:30 pm"
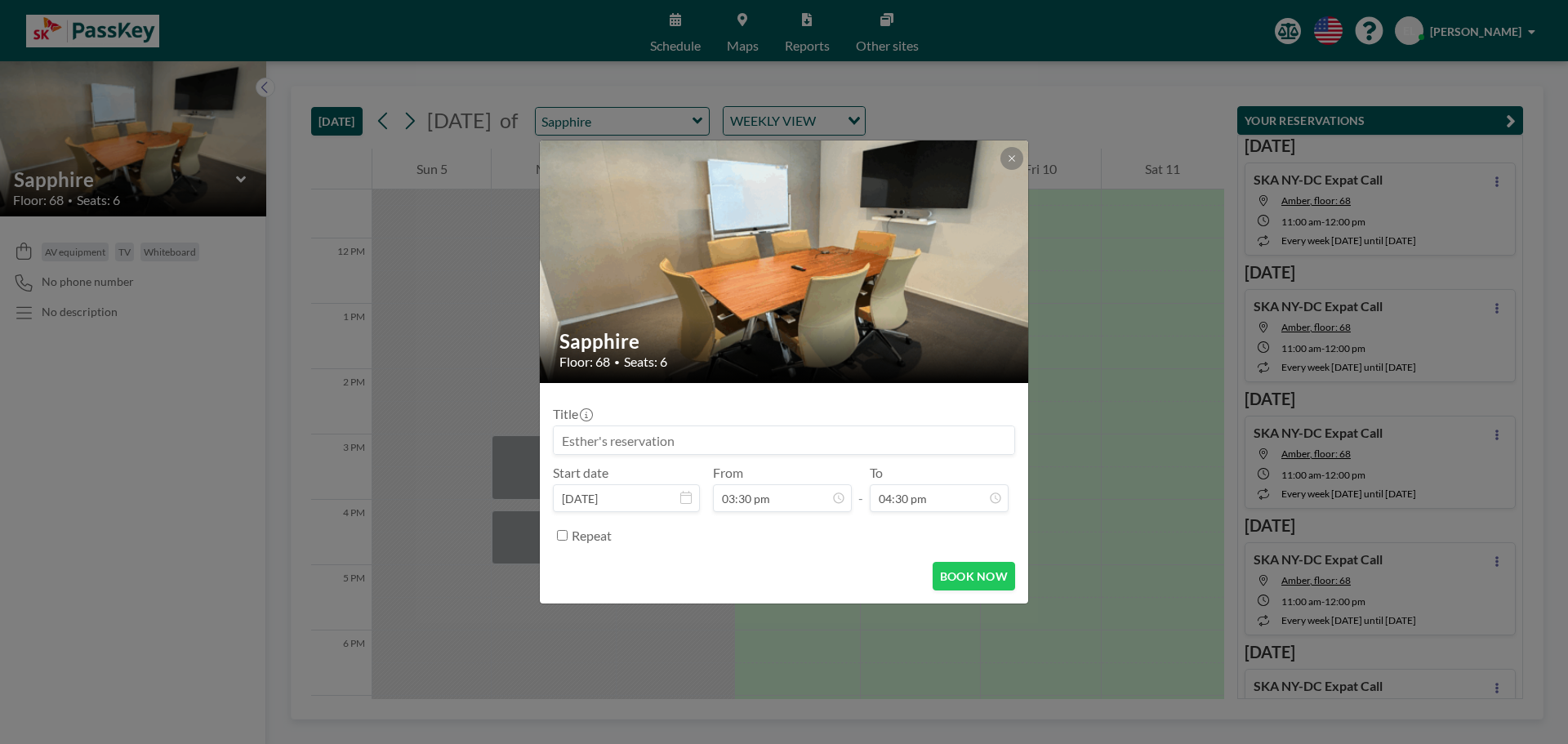
click at [780, 441] on input at bounding box center [784, 440] width 461 height 28
type input "ㄴ"
type input "SKA"
click at [985, 577] on button "BOOK NOW" at bounding box center [974, 576] width 83 height 29
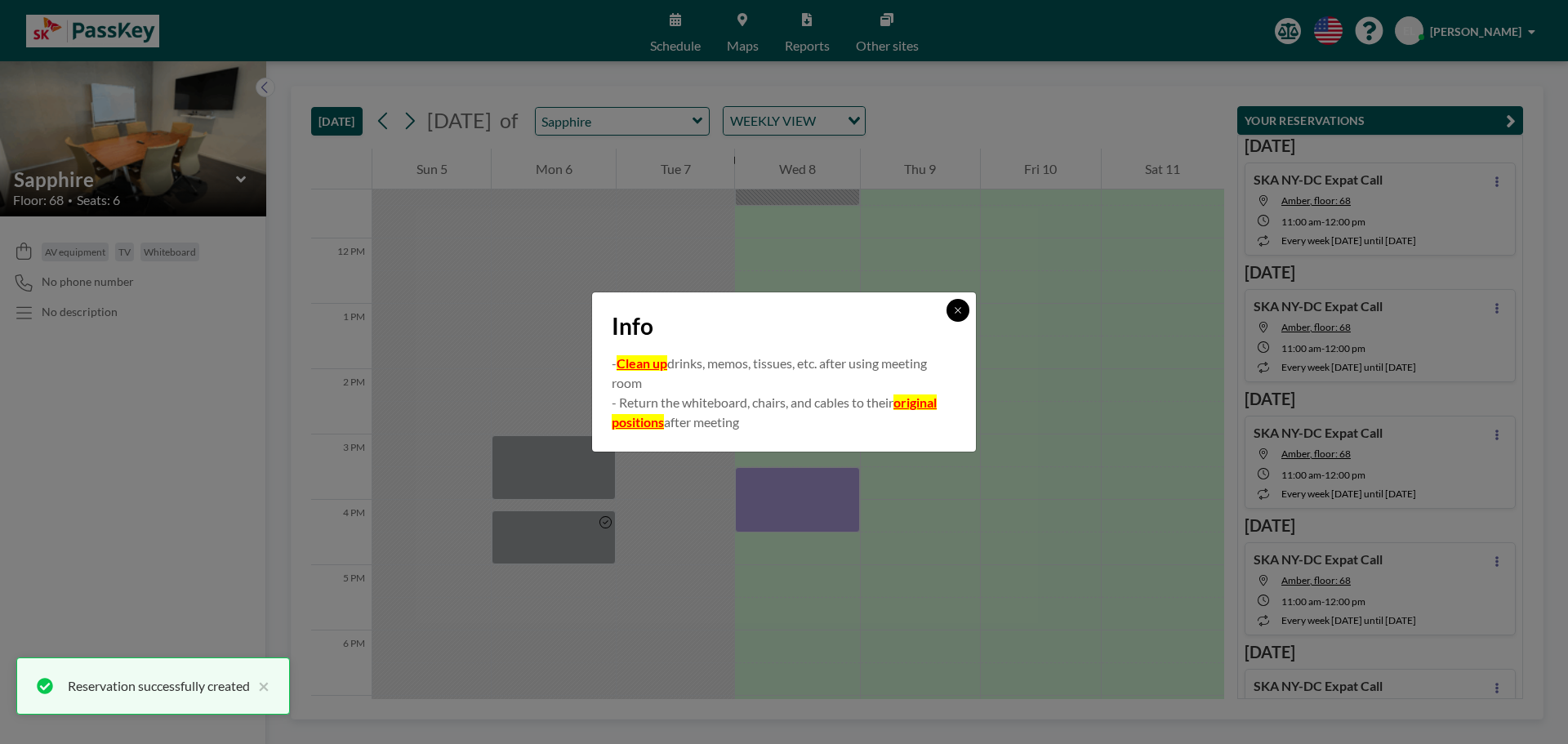
click at [956, 313] on icon at bounding box center [958, 311] width 10 height 10
